Goal: Task Accomplishment & Management: Use online tool/utility

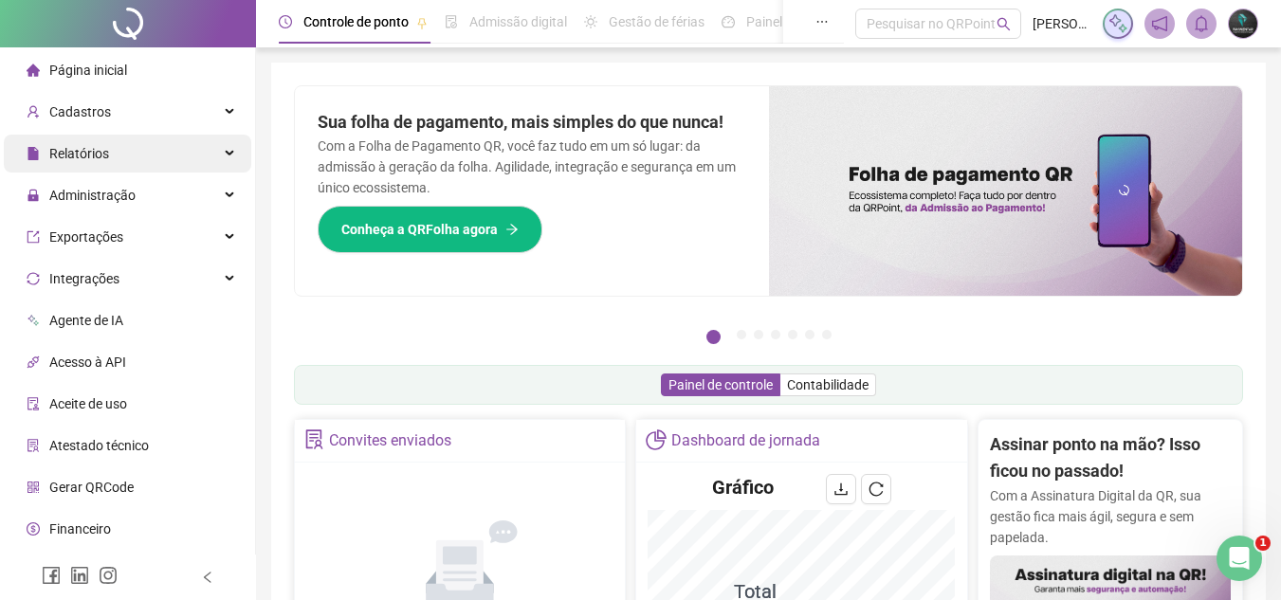
click at [129, 165] on div "Relatórios" at bounding box center [128, 154] width 248 height 38
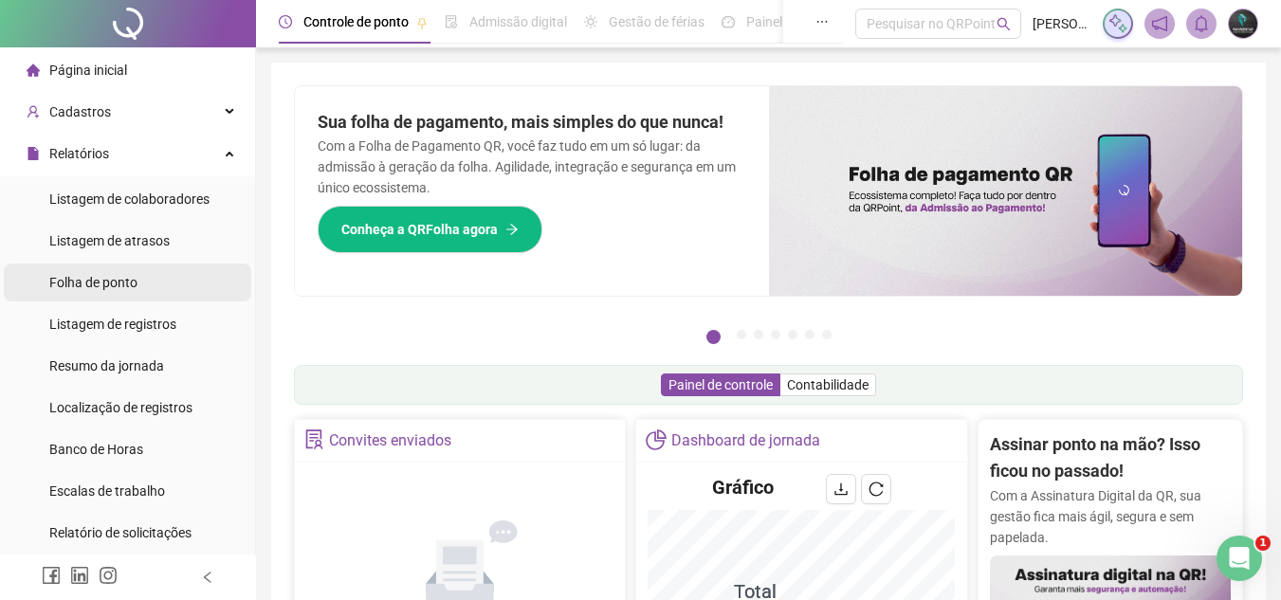
click at [168, 293] on li "Folha de ponto" at bounding box center [128, 283] width 248 height 38
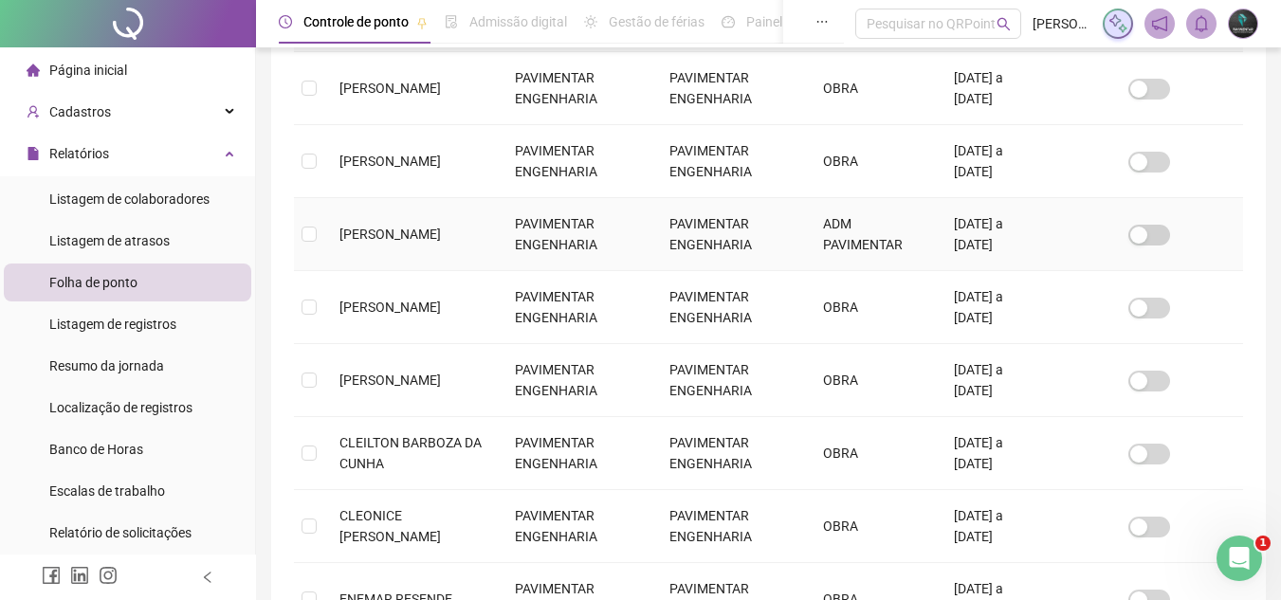
scroll to position [657, 0]
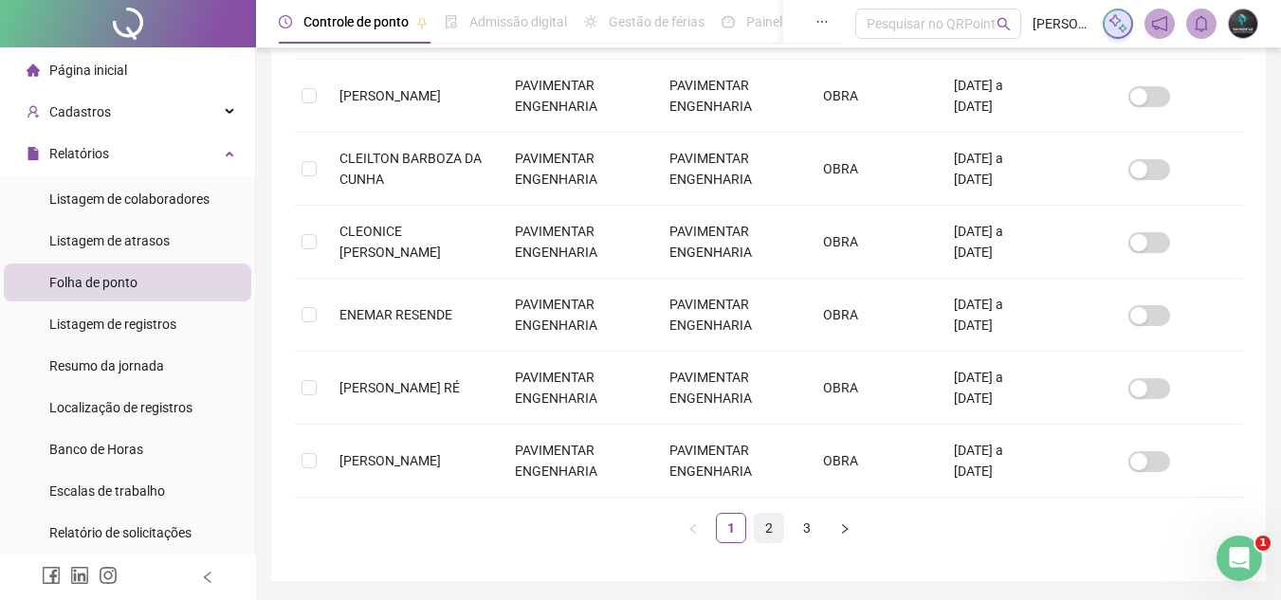
click at [764, 532] on link "2" at bounding box center [769, 528] width 28 height 28
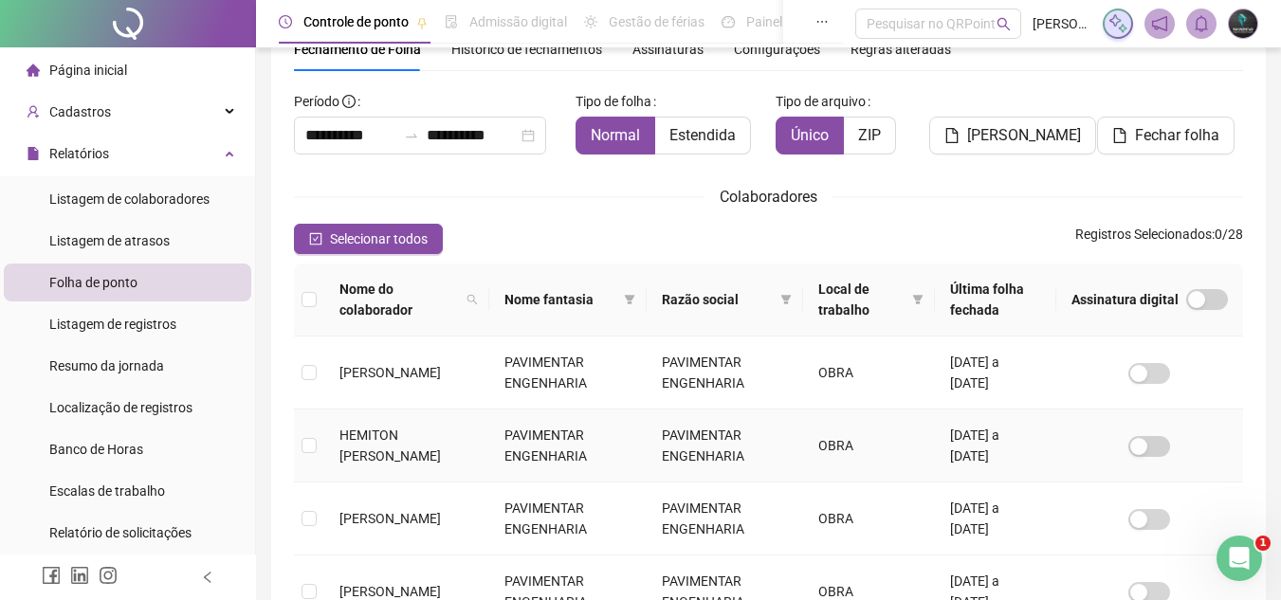
click at [474, 459] on td "HEMITON [PERSON_NAME]" at bounding box center [406, 446] width 165 height 73
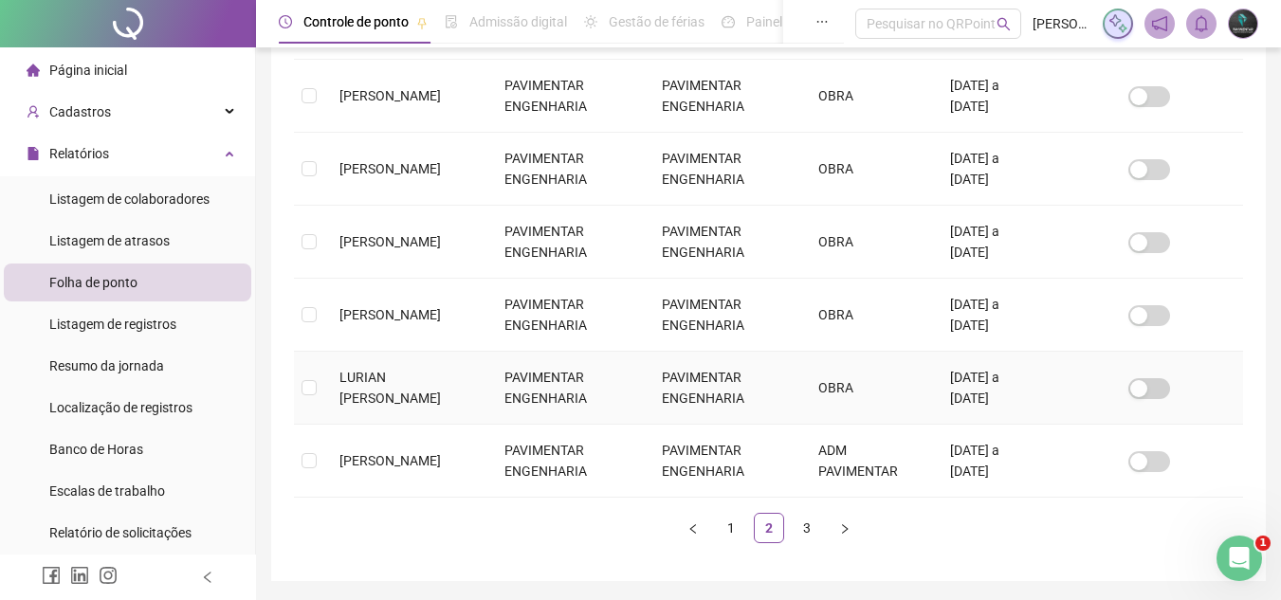
click at [489, 387] on td "LURIAN [PERSON_NAME]" at bounding box center [406, 388] width 165 height 73
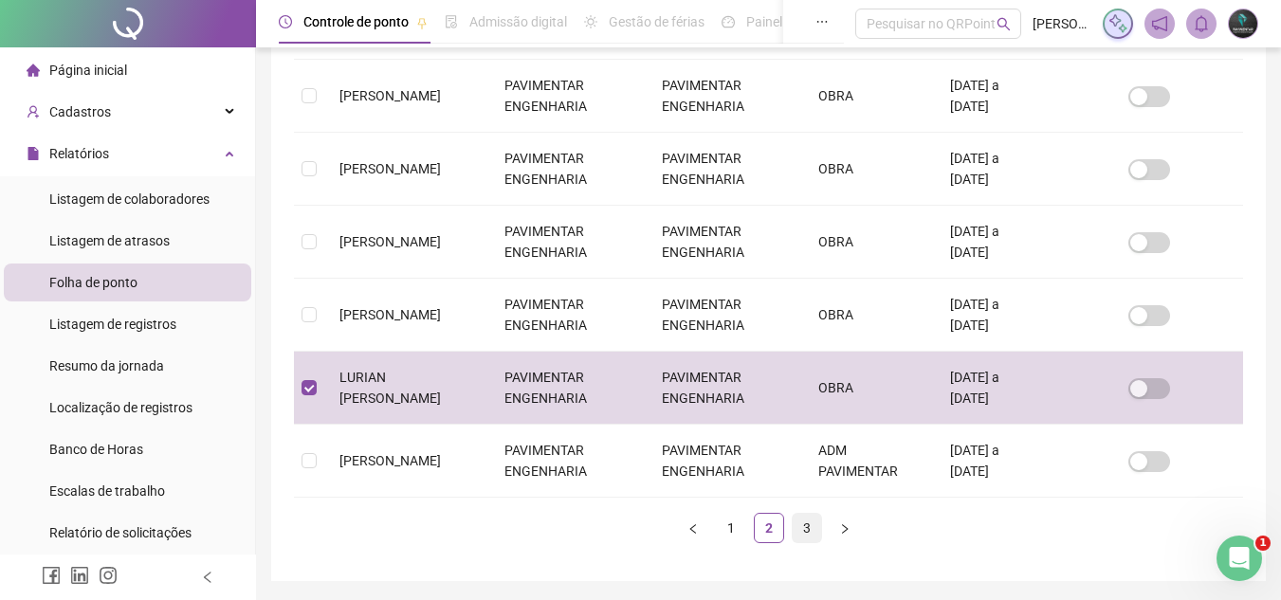
click at [803, 527] on link "3" at bounding box center [807, 528] width 28 height 28
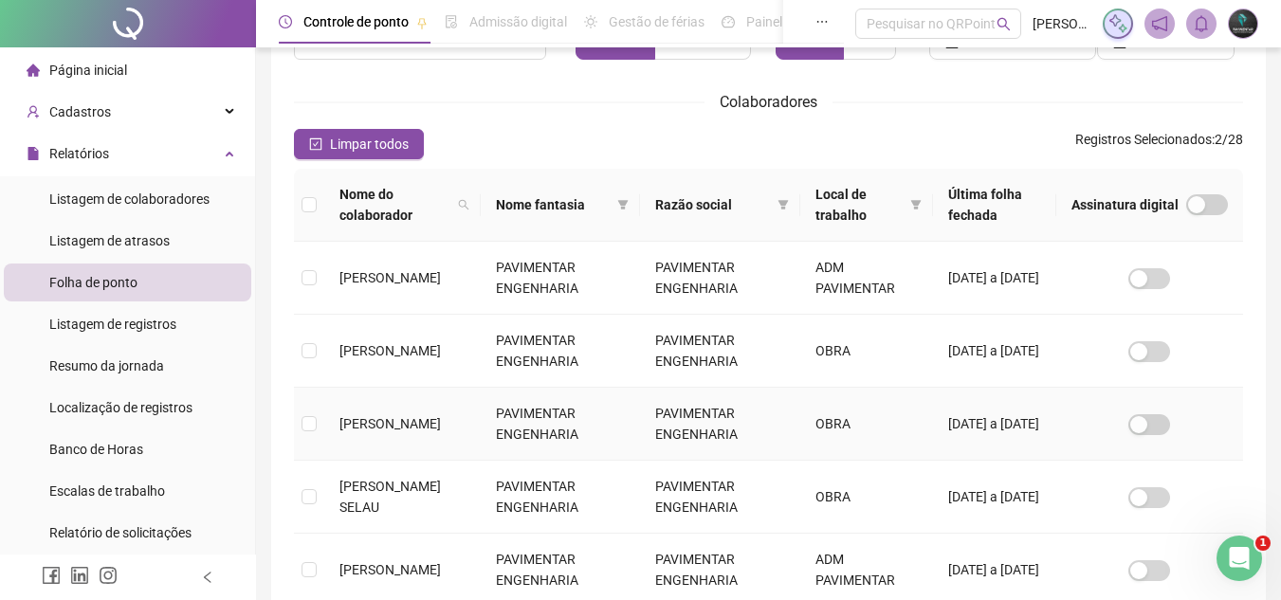
click at [593, 434] on td "PAVIMENTAR ENGENHARIA" at bounding box center [560, 424] width 159 height 73
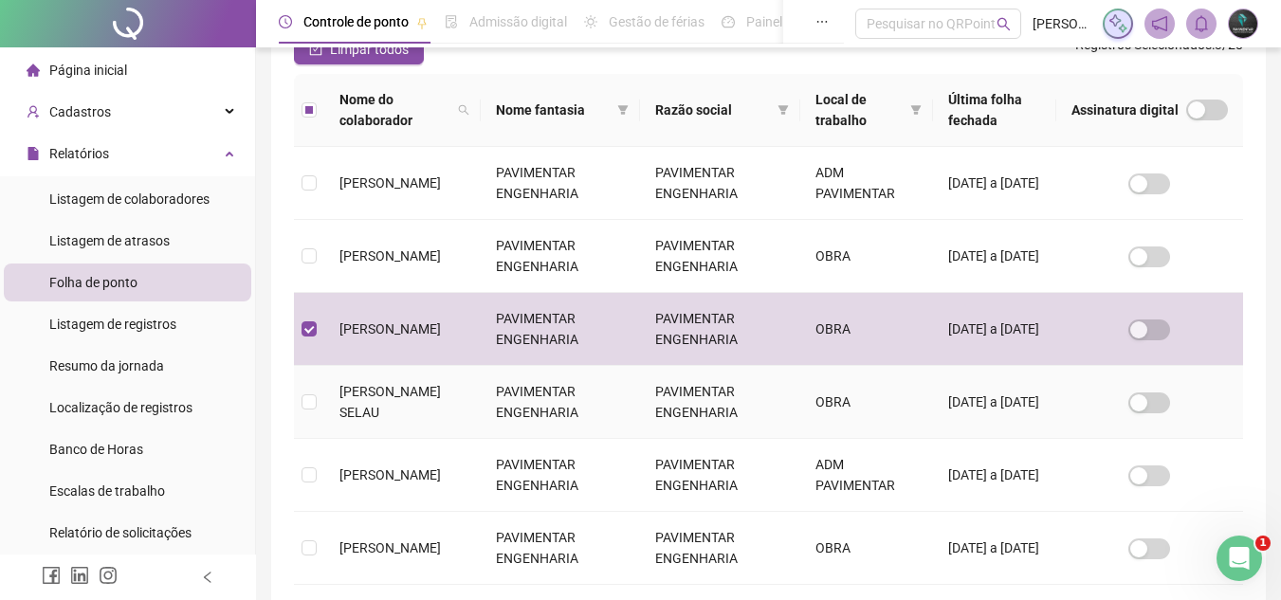
click at [581, 411] on td "PAVIMENTAR ENGENHARIA" at bounding box center [560, 402] width 159 height 73
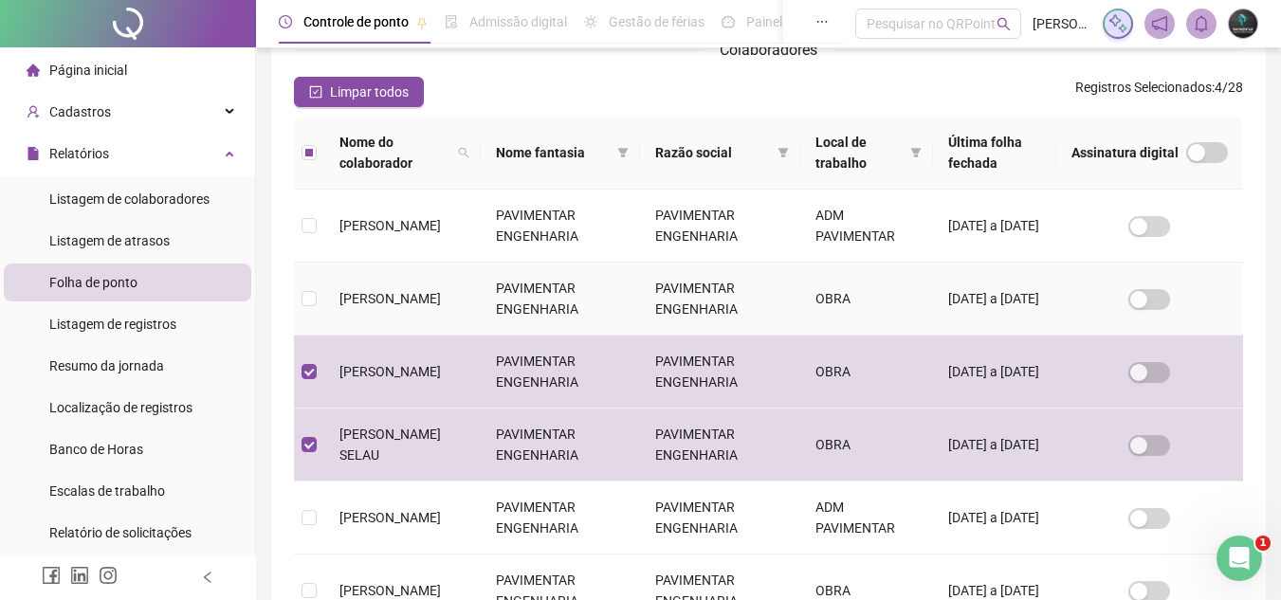
scroll to position [468, 0]
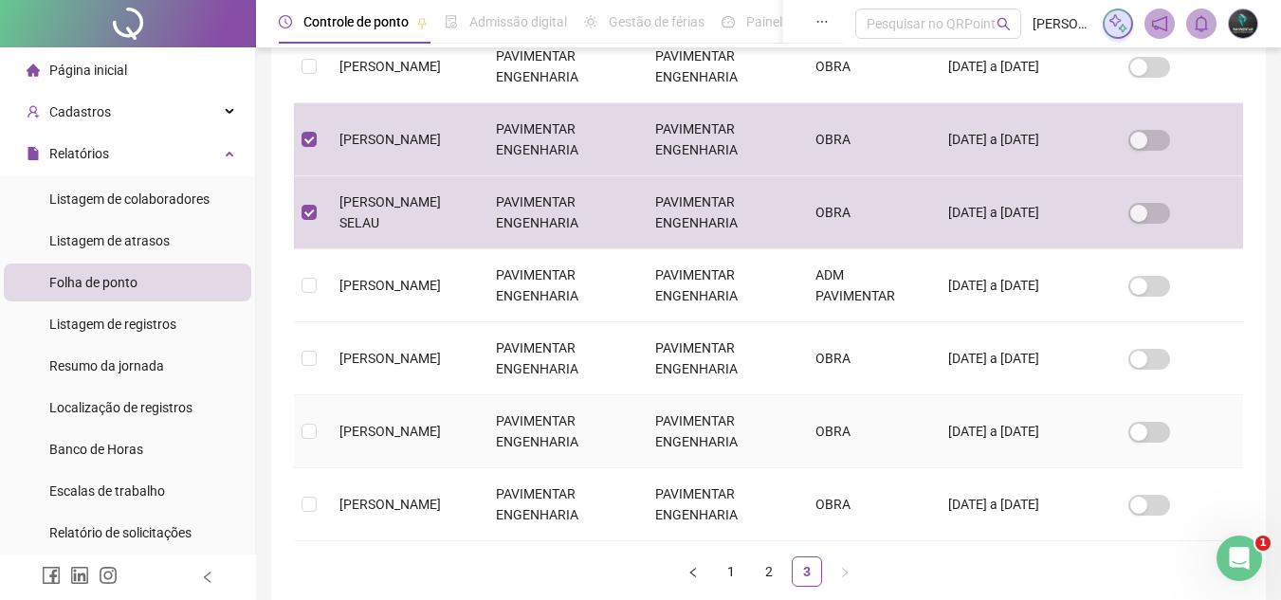
click at [576, 441] on td "PAVIMENTAR ENGENHARIA" at bounding box center [560, 432] width 159 height 73
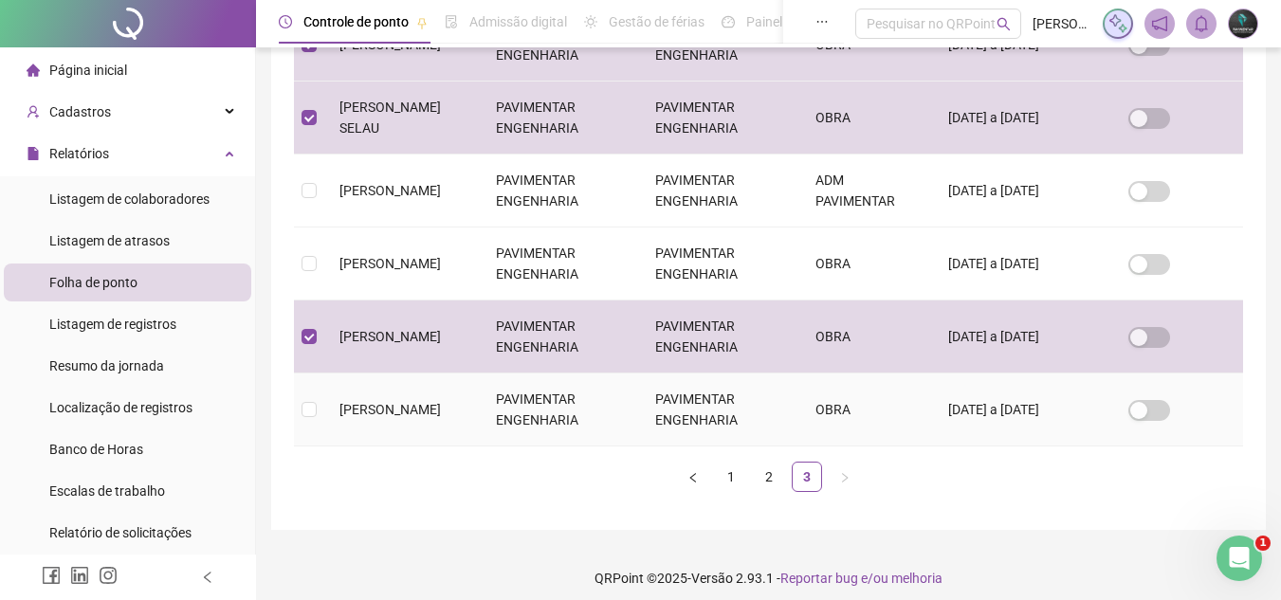
click at [525, 420] on td "PAVIMENTAR ENGENHARIA" at bounding box center [560, 410] width 159 height 73
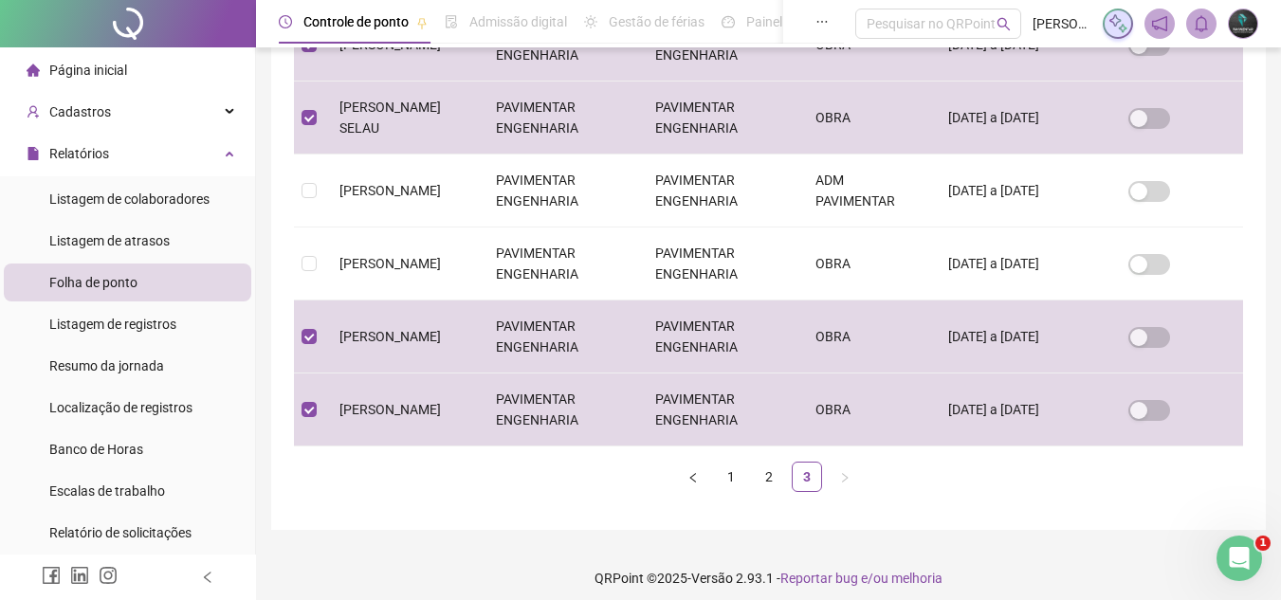
scroll to position [88, 0]
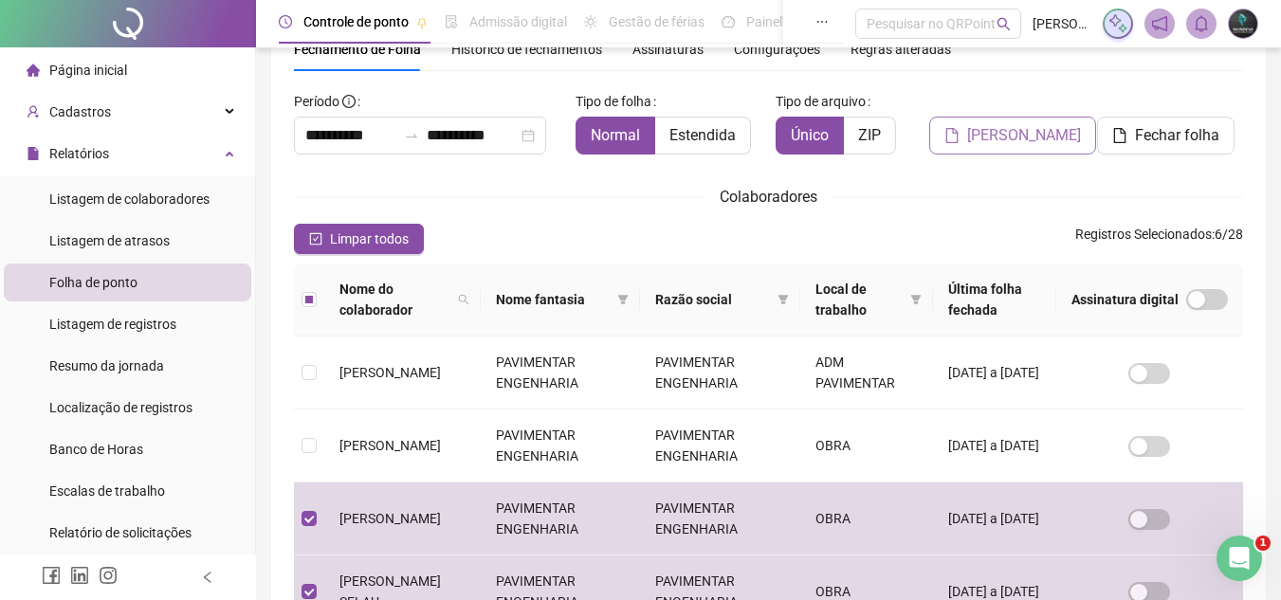
click at [993, 153] on button "[PERSON_NAME]" at bounding box center [1012, 136] width 167 height 38
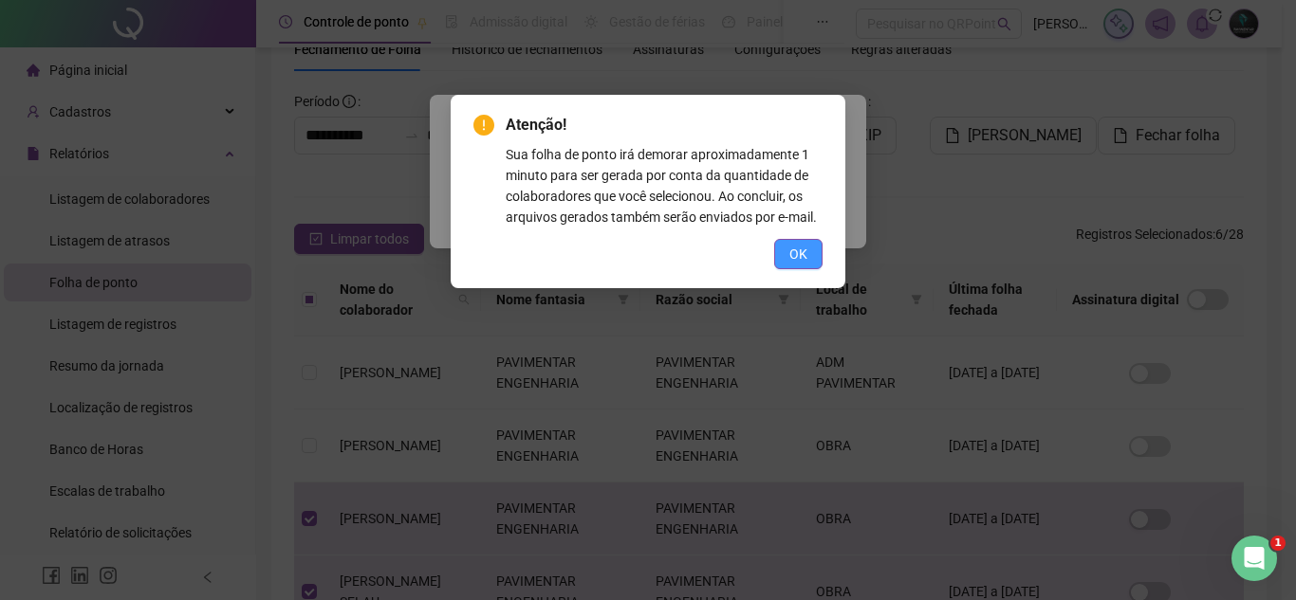
click at [807, 266] on button "OK" at bounding box center [798, 254] width 48 height 30
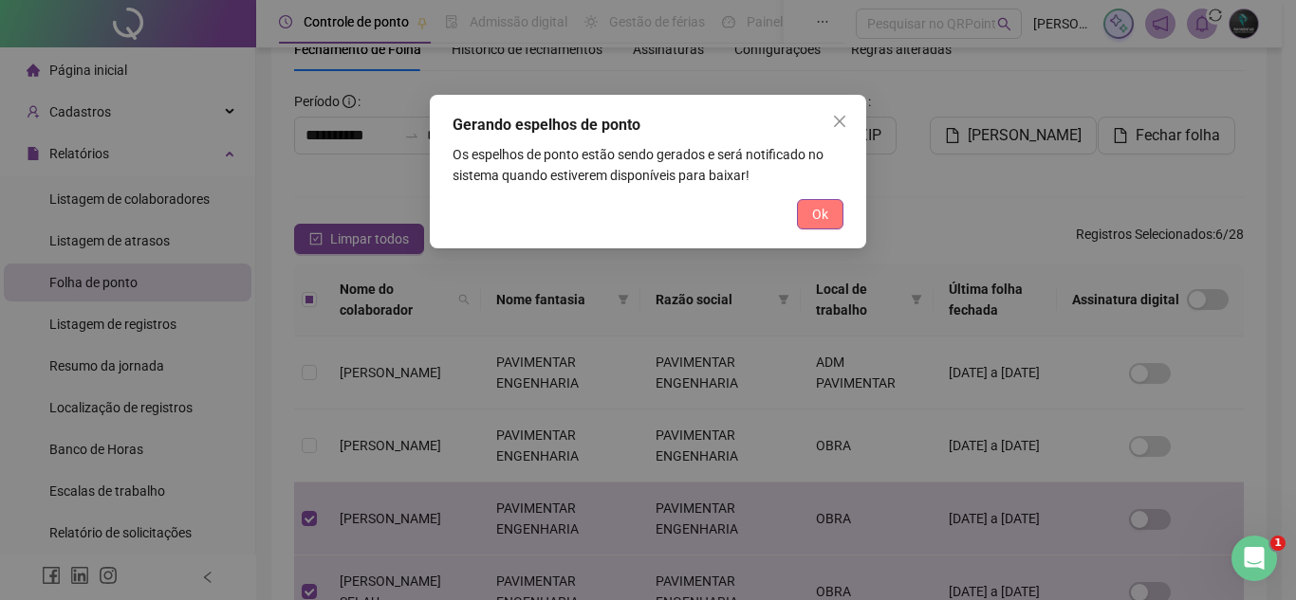
click at [816, 212] on span "Ok" at bounding box center [820, 214] width 16 height 21
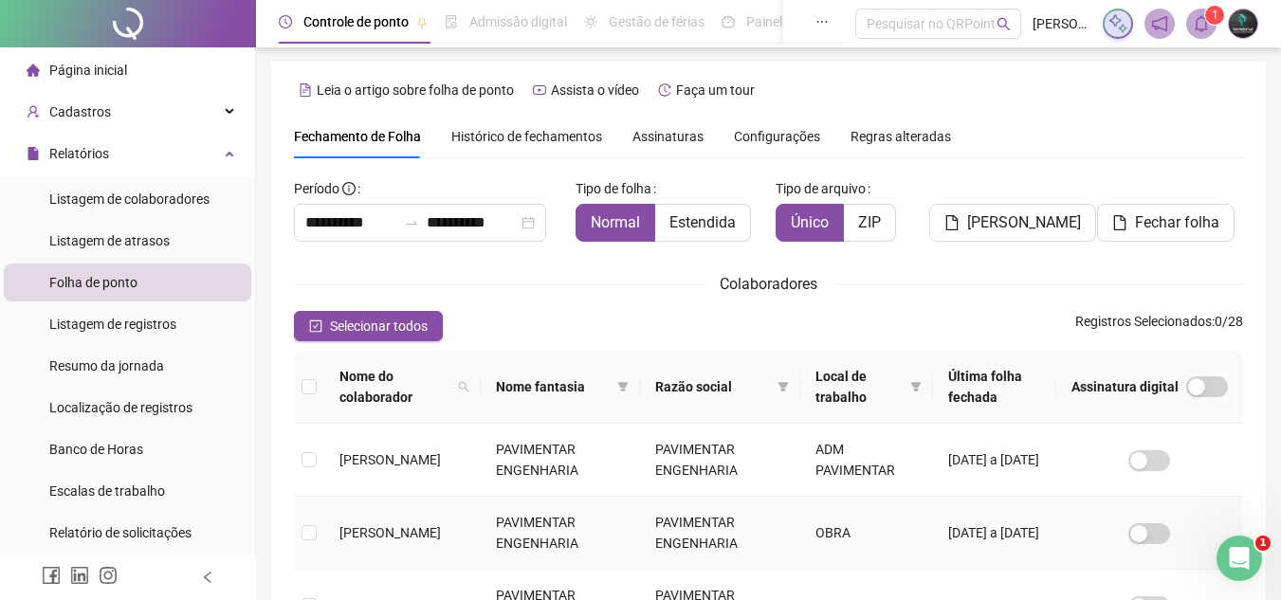
scroll to position [0, 0]
click at [1203, 26] on icon "bell" at bounding box center [1201, 23] width 17 height 17
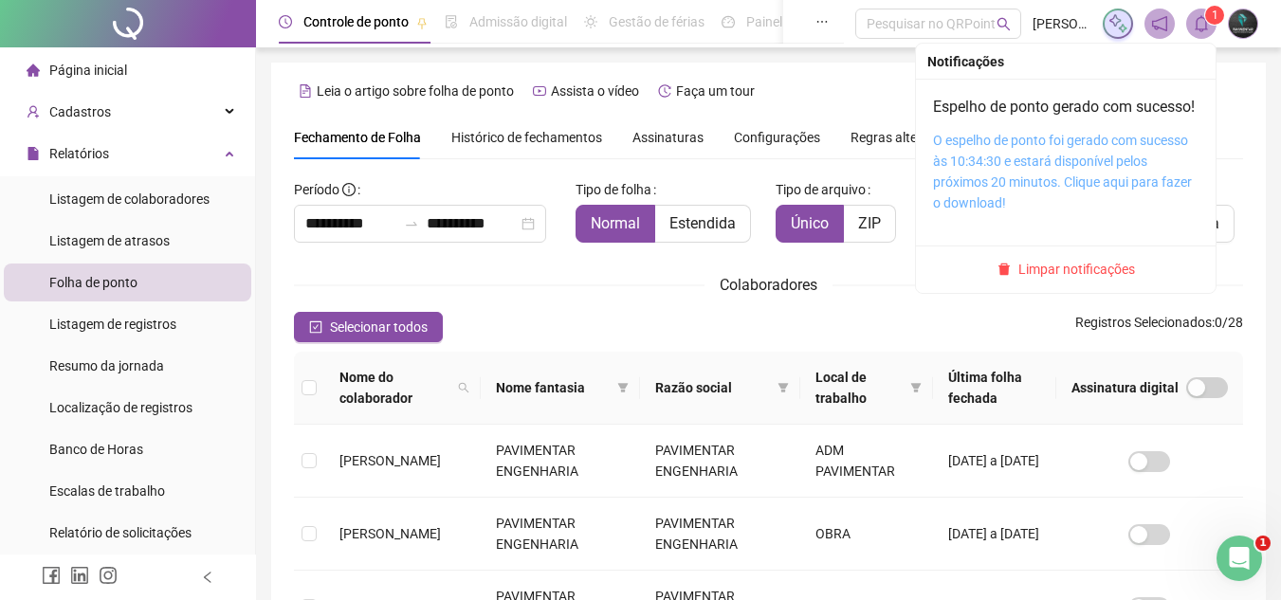
click at [1094, 159] on link "O espelho de ponto foi gerado com sucesso às 10:34:30 e estará disponível pelos…" at bounding box center [1062, 172] width 259 height 78
